Goal: Transaction & Acquisition: Purchase product/service

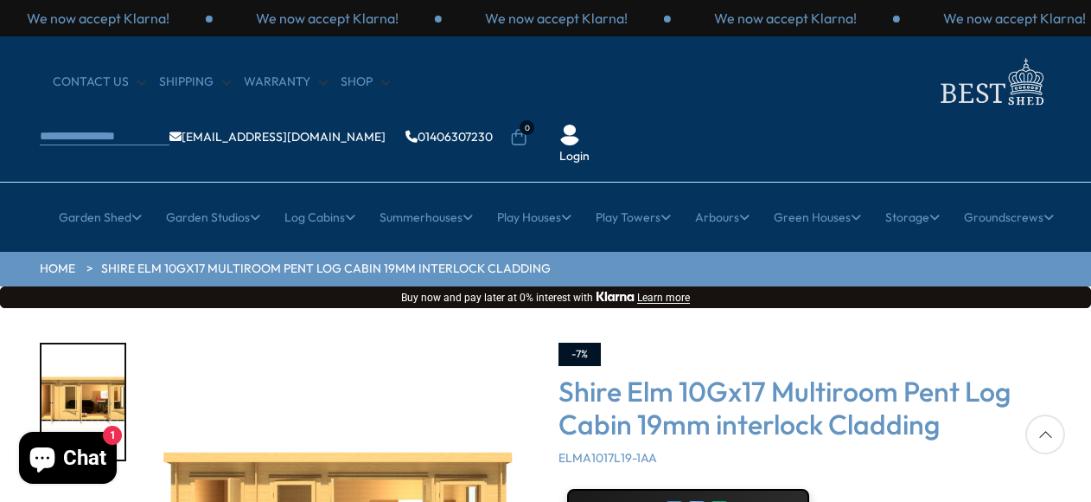
click at [989, 395] on div "Shire Elm 10Gx17 Multiroom Pent Log Cabin 19mm interlock Cladding ELMA1017L19-1…" at bounding box center [805, 420] width 493 height 92
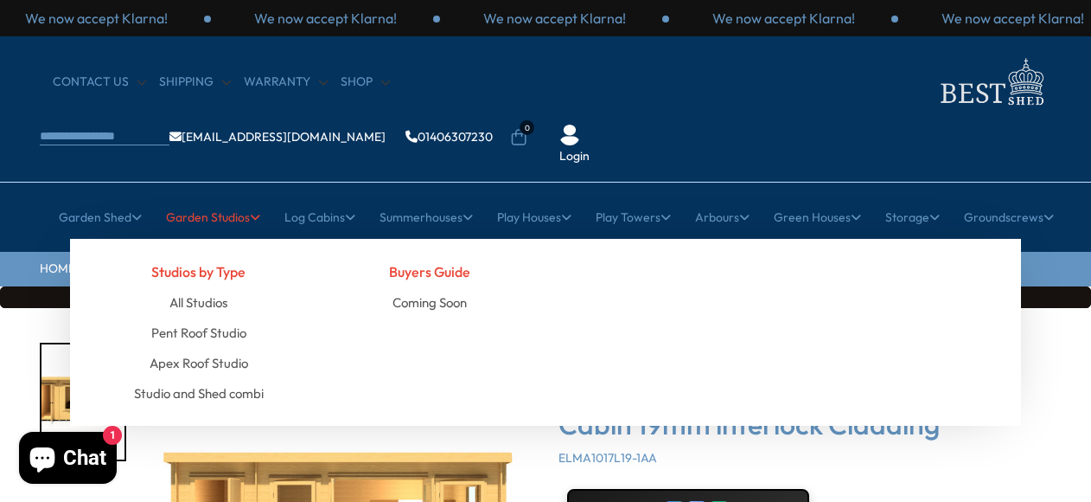
click at [250, 211] on icon at bounding box center [255, 217] width 10 height 12
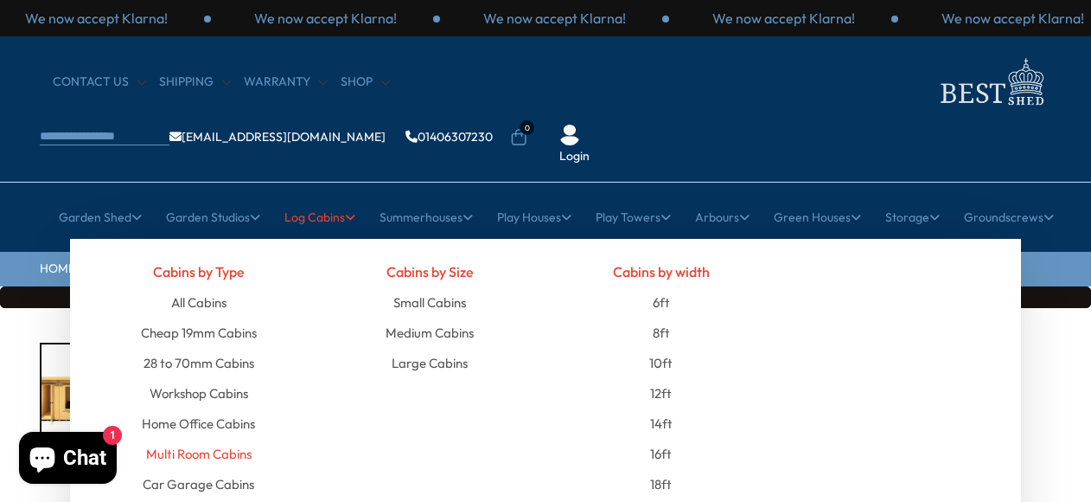
click at [245, 438] on link "Multi Room Cabins" at bounding box center [199, 453] width 106 height 30
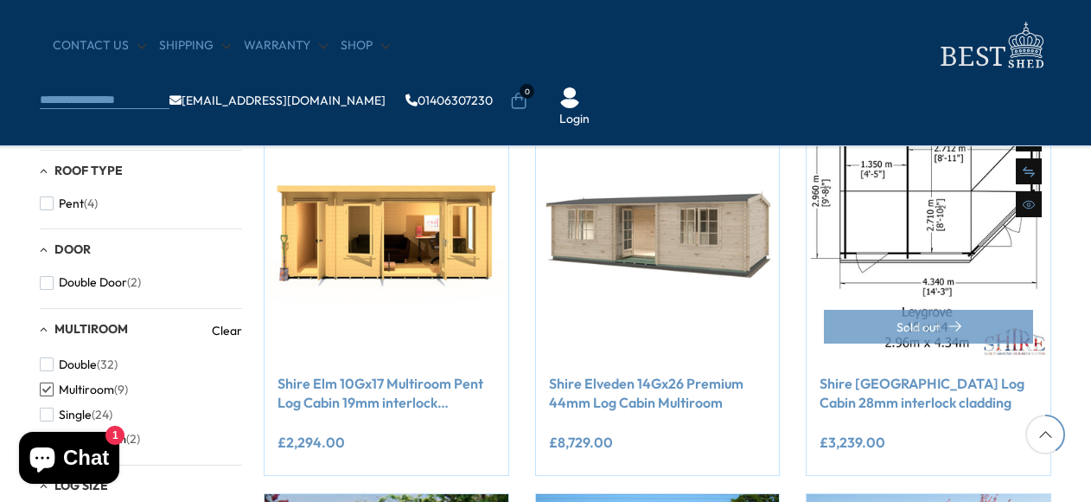
scroll to position [692, 0]
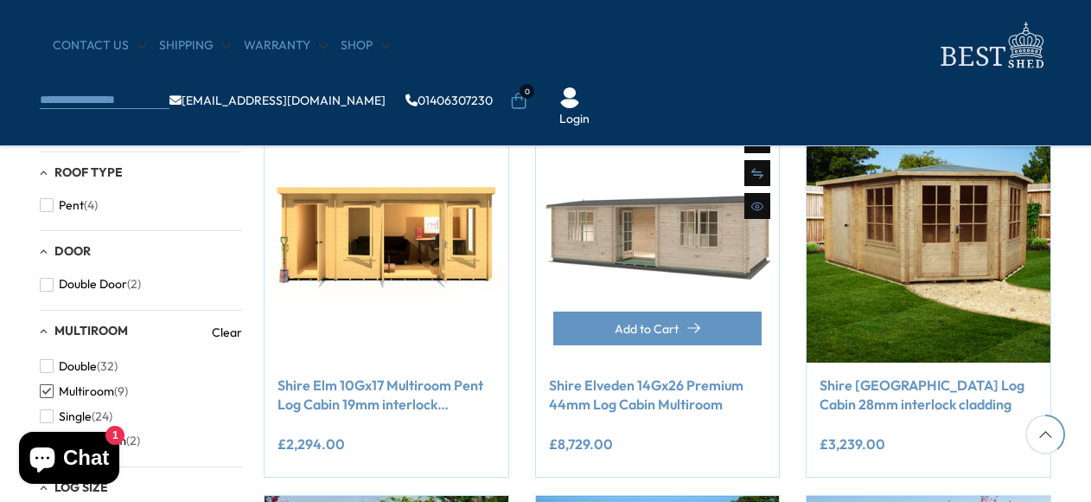
click at [642, 401] on link "Shire Elveden 14Gx26 Premium 44mm Log Cabin Multiroom" at bounding box center [658, 394] width 218 height 39
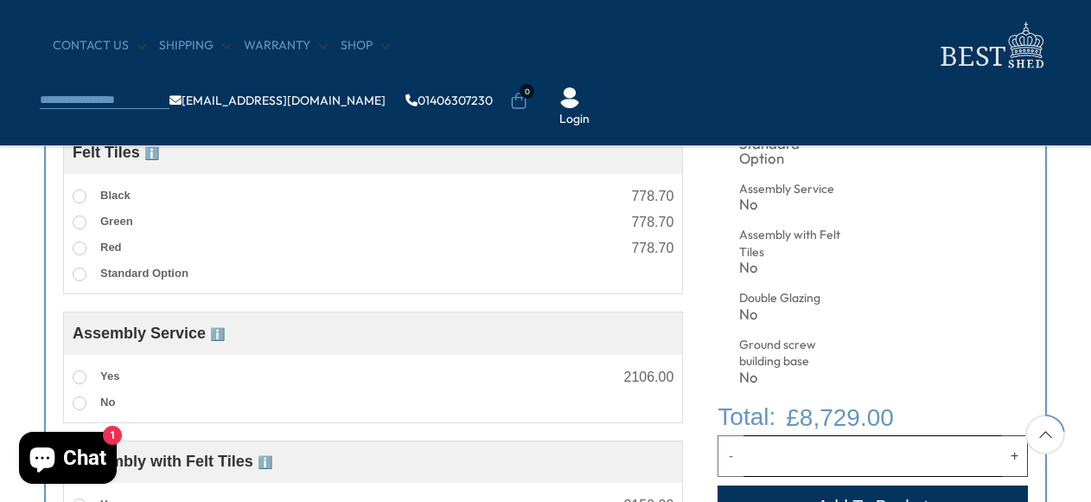
scroll to position [830, 0]
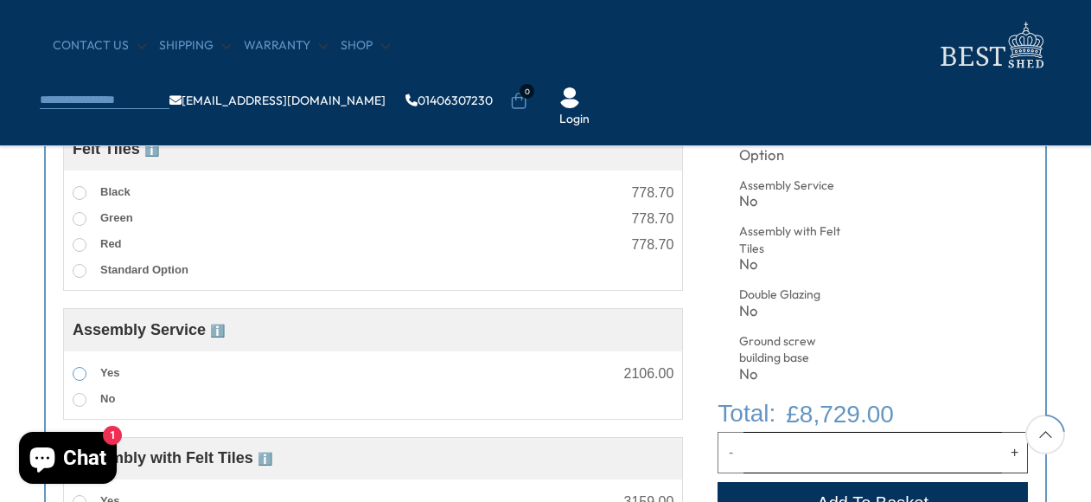
click at [79, 376] on span at bounding box center [80, 374] width 14 height 14
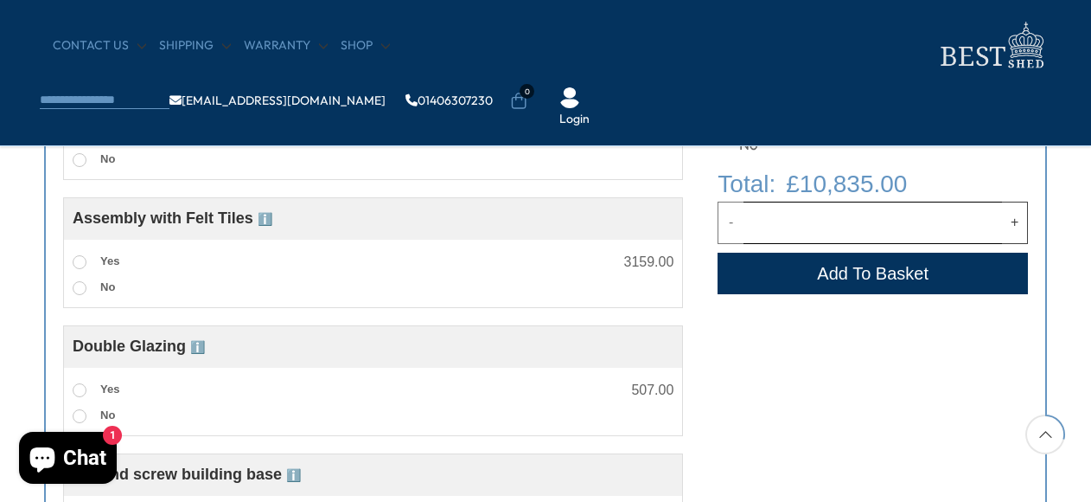
scroll to position [1072, 0]
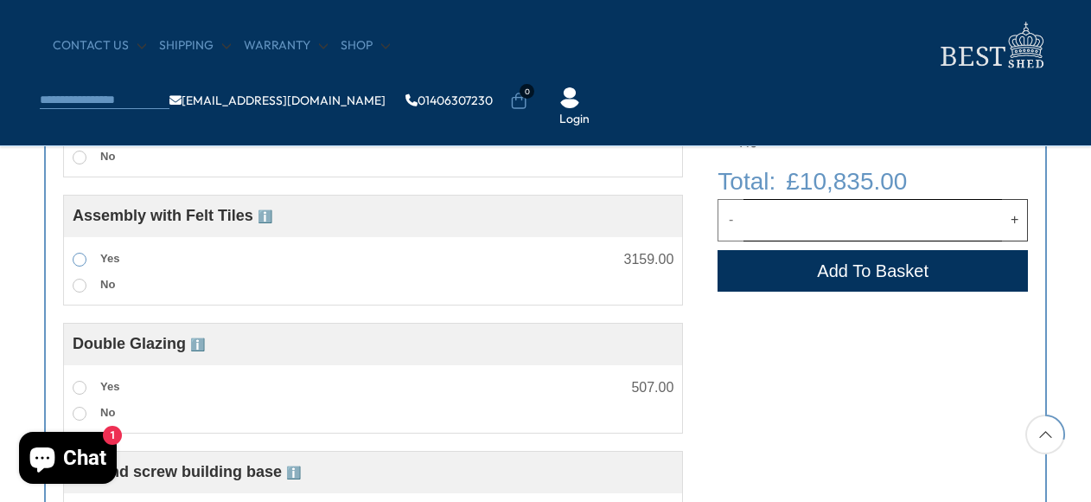
click at [80, 255] on span at bounding box center [80, 260] width 14 height 14
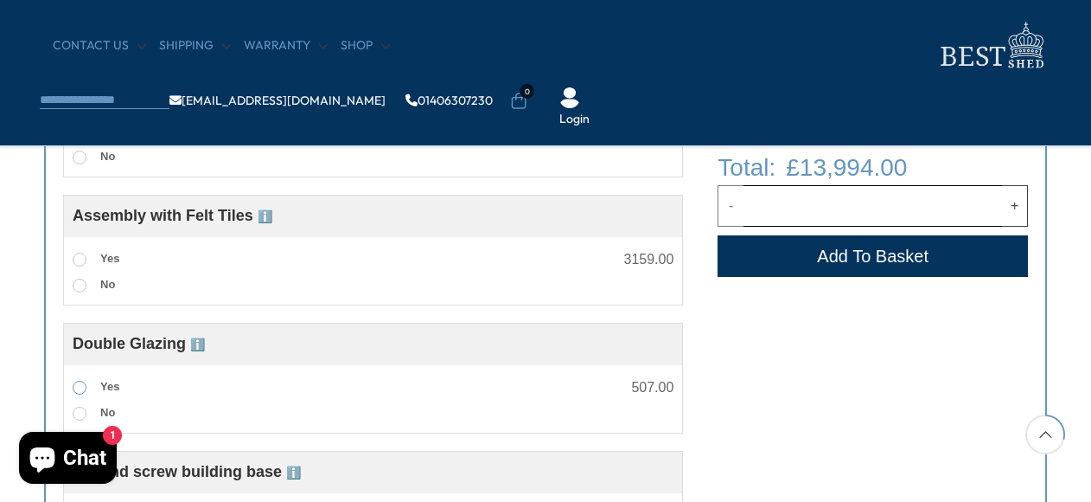
click at [81, 390] on span at bounding box center [80, 388] width 14 height 14
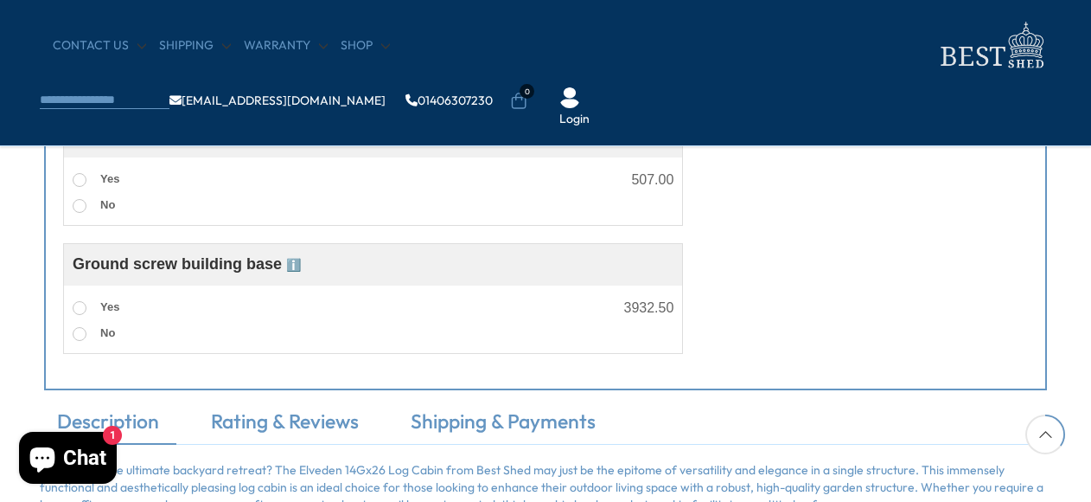
scroll to position [1315, 0]
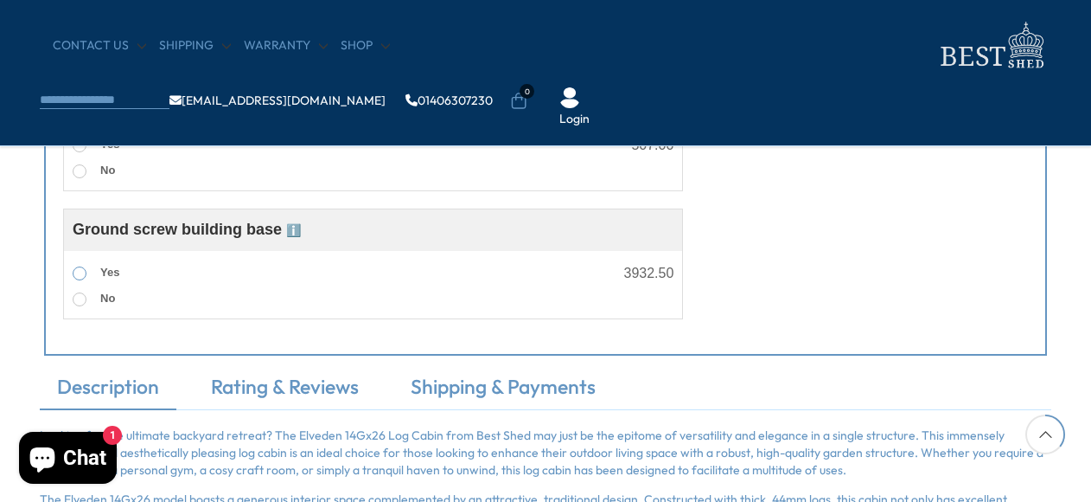
click at [80, 272] on span at bounding box center [80, 273] width 14 height 14
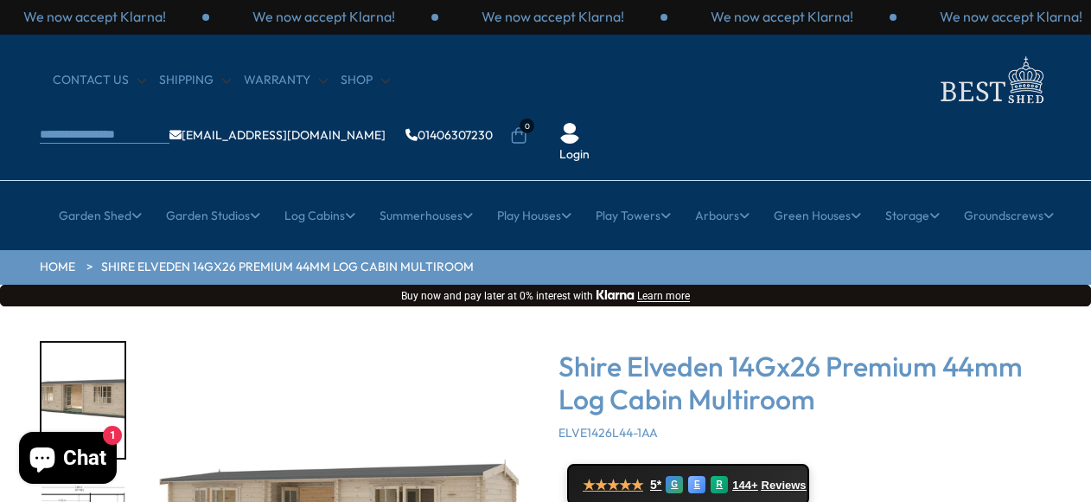
scroll to position [0, 0]
